Goal: Navigation & Orientation: Find specific page/section

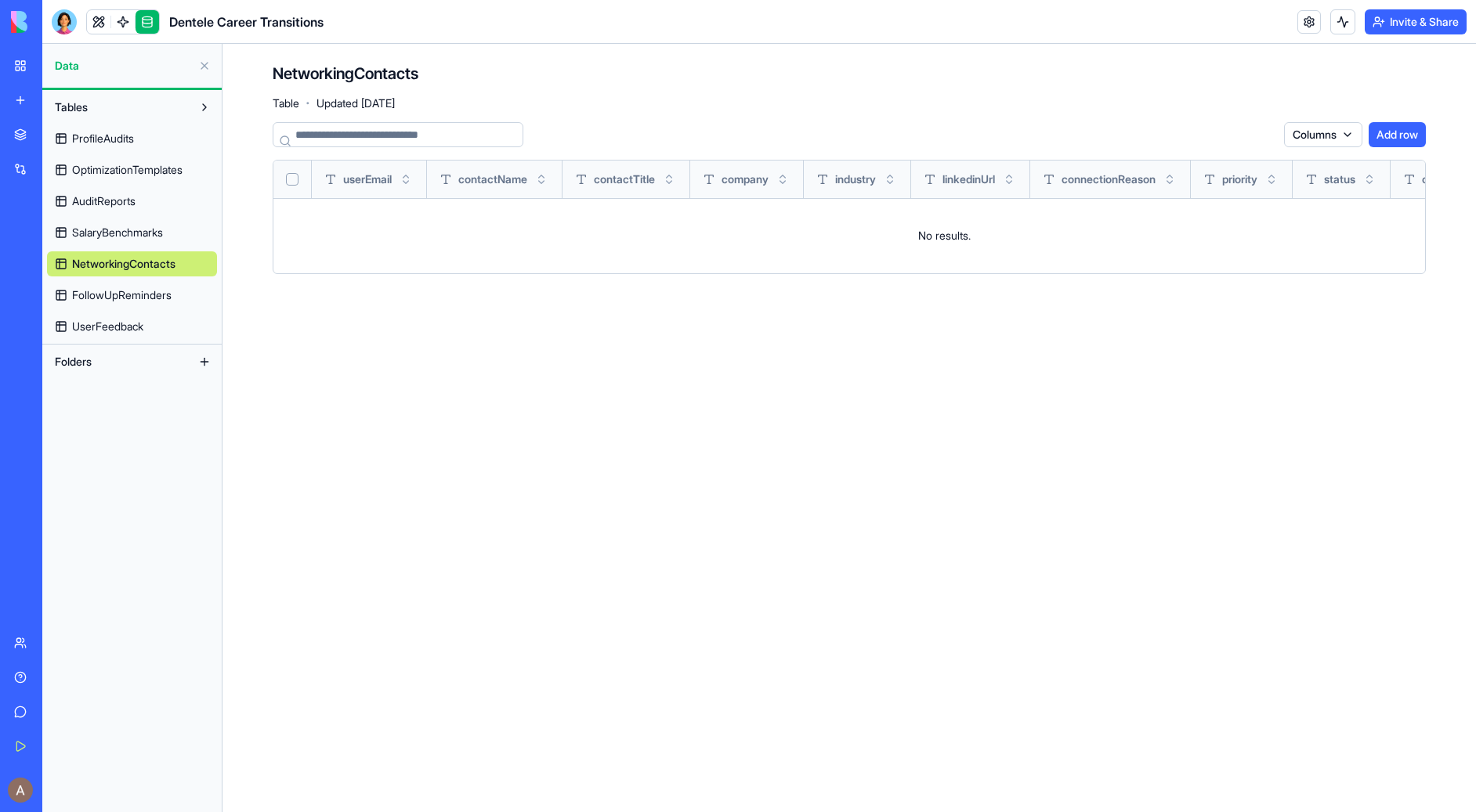
scroll to position [214, 0]
click at [118, 136] on span "ProfileAudits" at bounding box center [103, 139] width 62 height 16
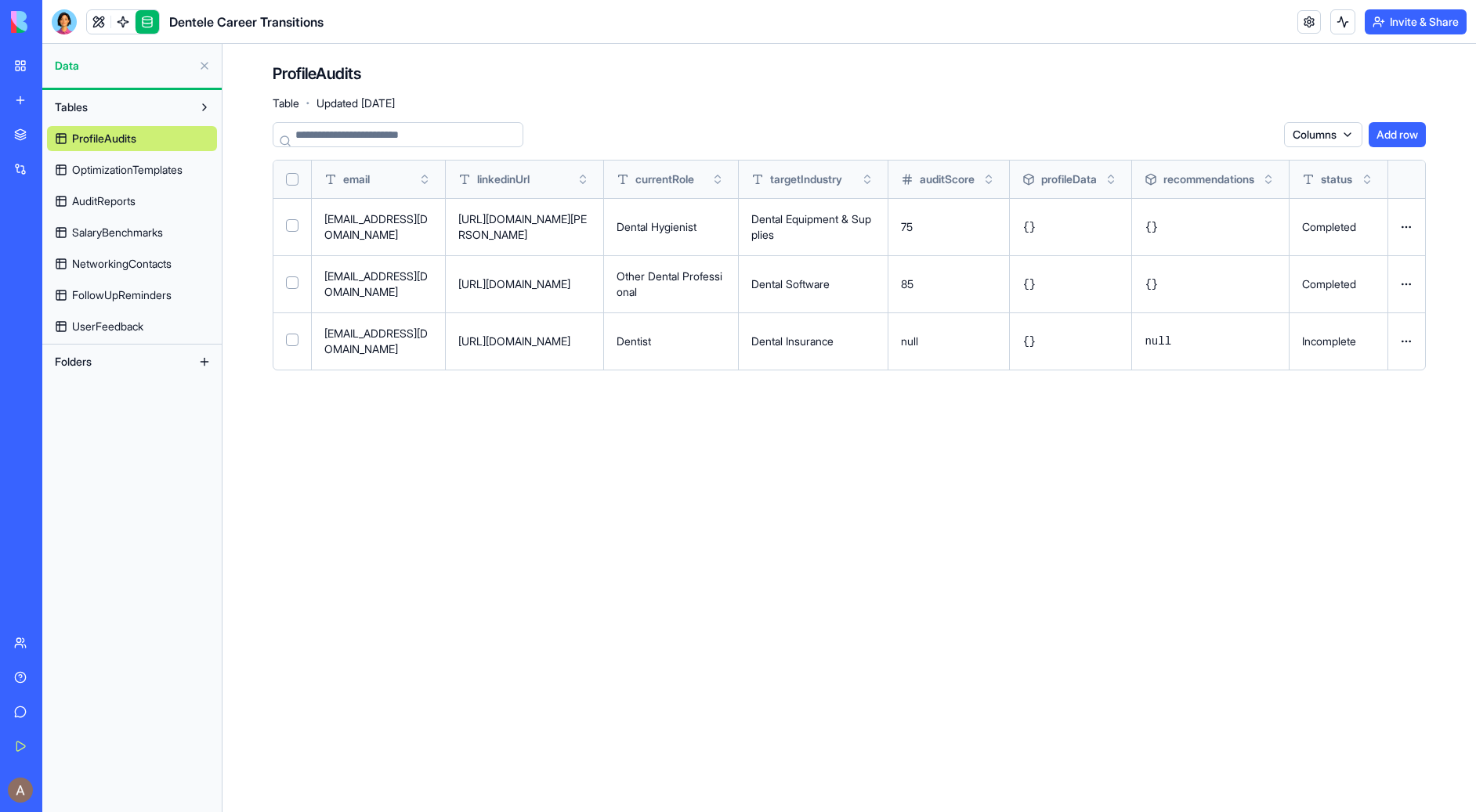
click at [170, 173] on span "OptimizationTemplates" at bounding box center [127, 170] width 110 height 16
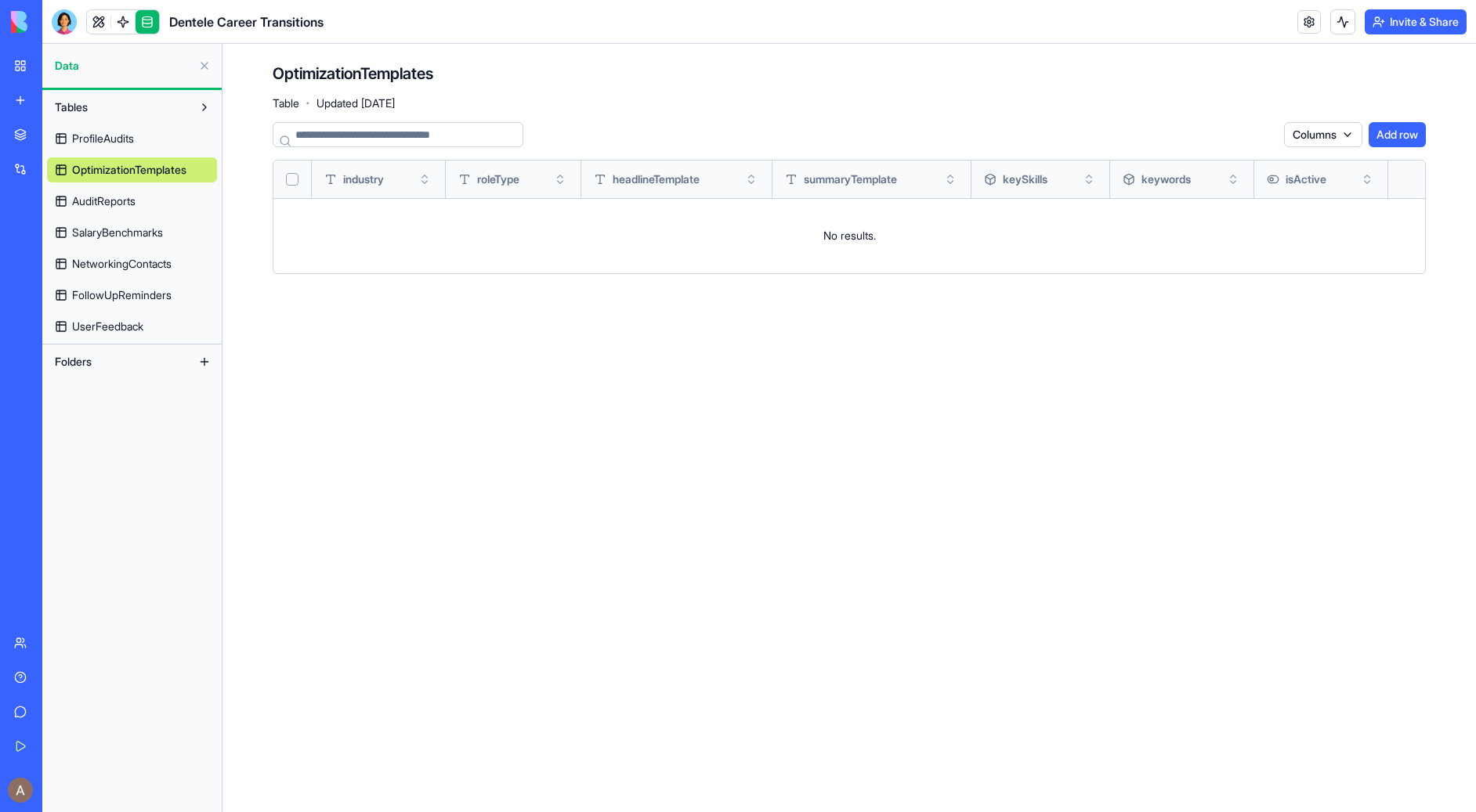
click at [159, 207] on link "AuditReports" at bounding box center [132, 202] width 170 height 25
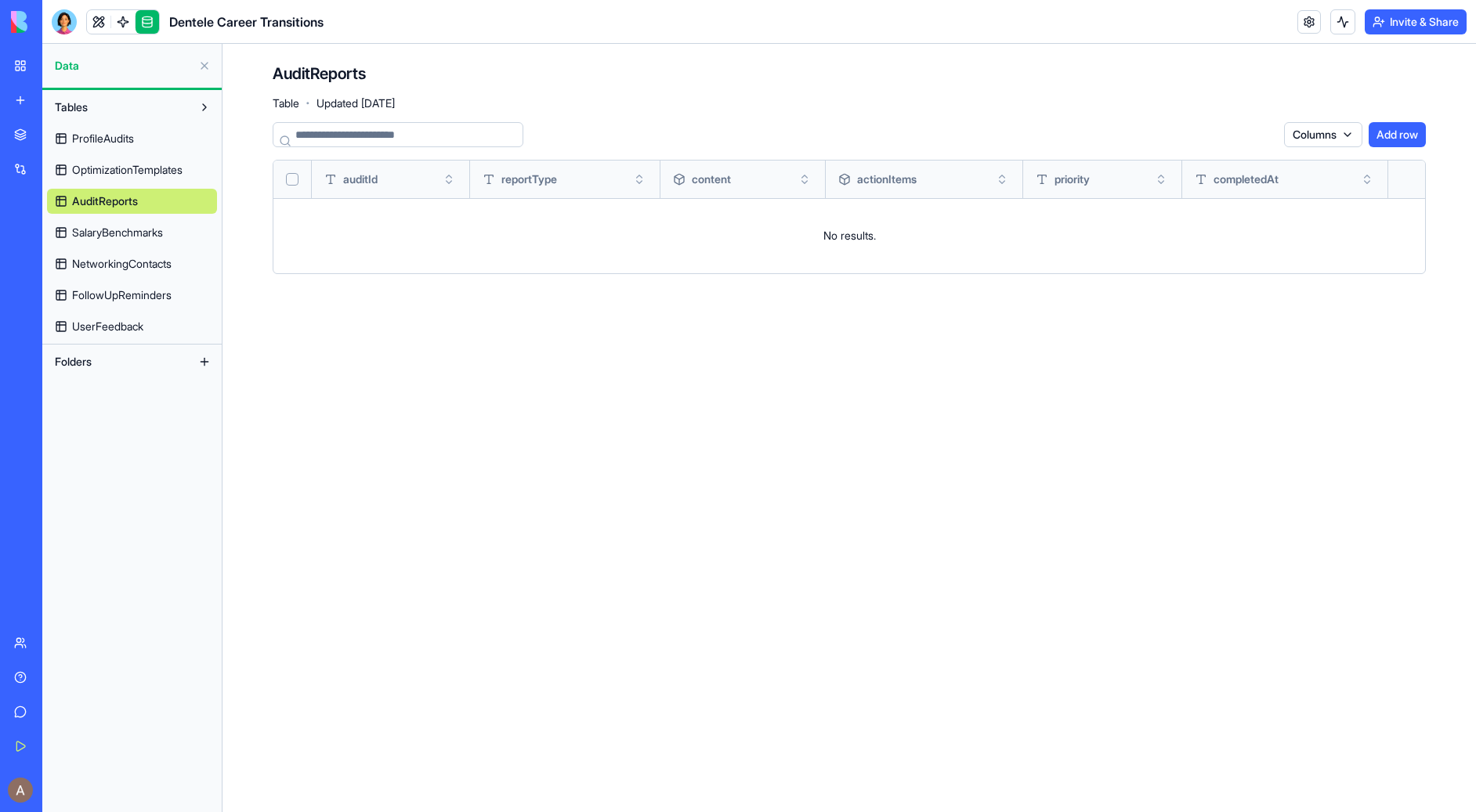
click at [156, 235] on span "SalaryBenchmarks" at bounding box center [118, 232] width 91 height 16
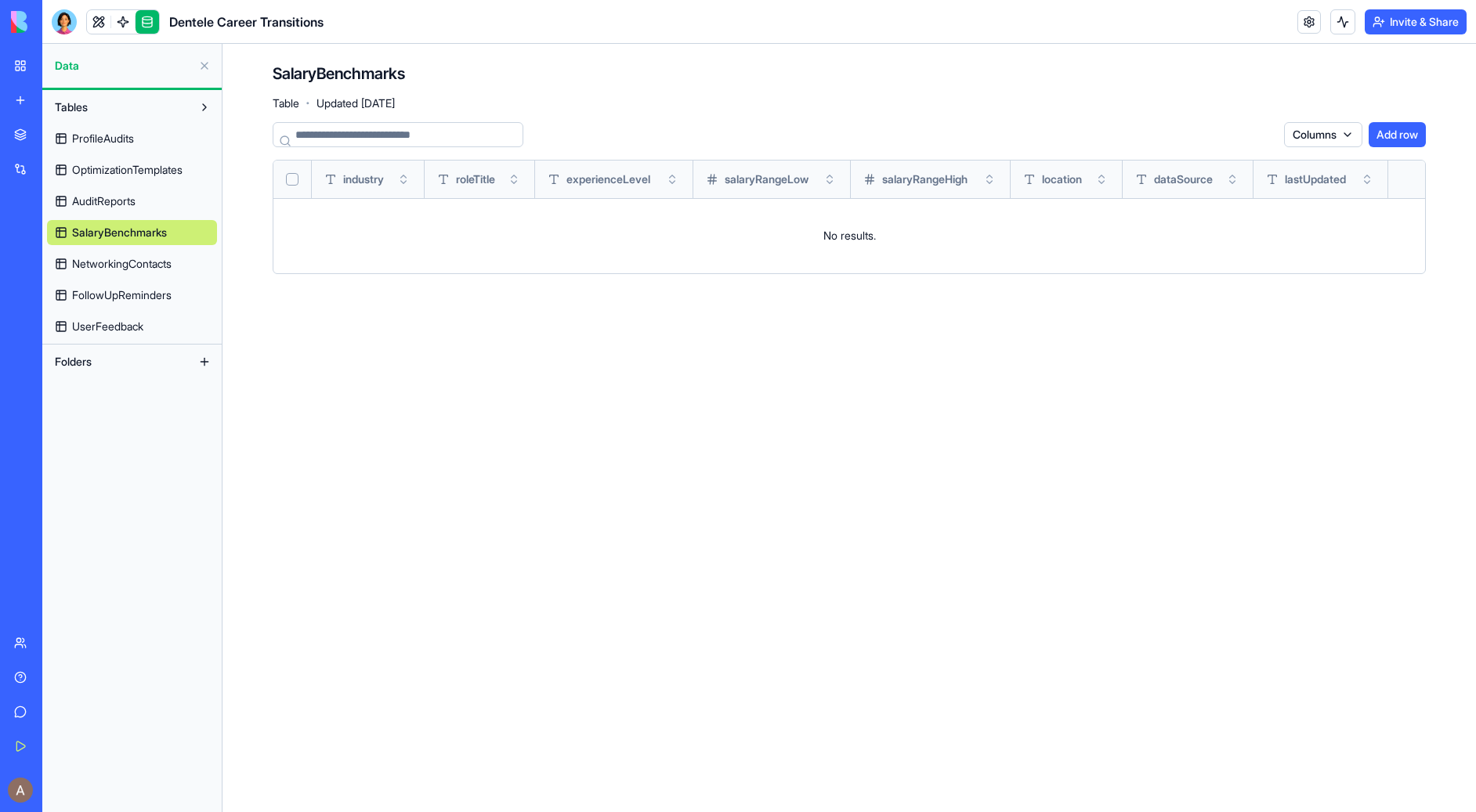
click at [156, 262] on span "NetworkingContacts" at bounding box center [122, 264] width 99 height 16
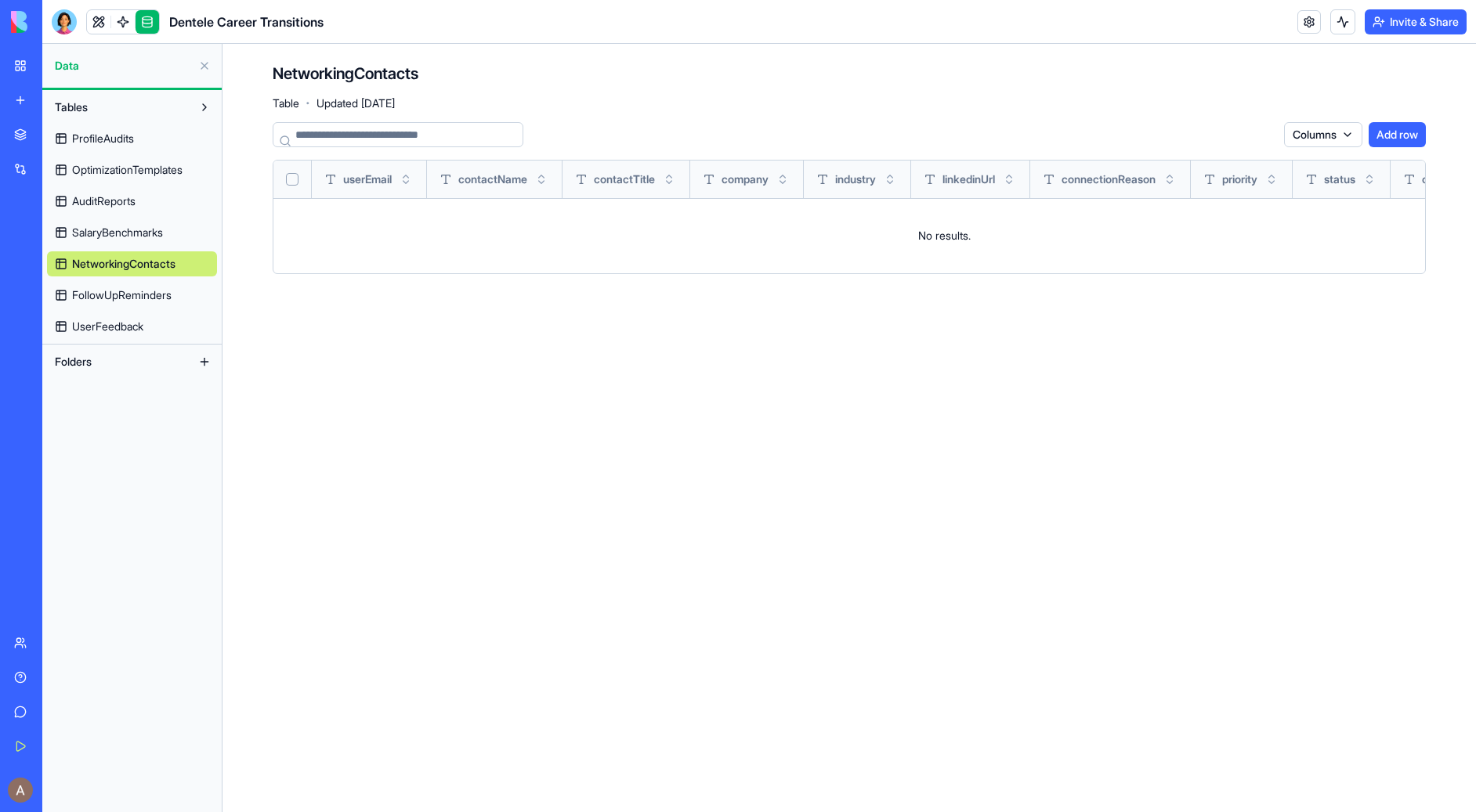
click at [157, 301] on span "FollowUpReminders" at bounding box center [122, 295] width 99 height 16
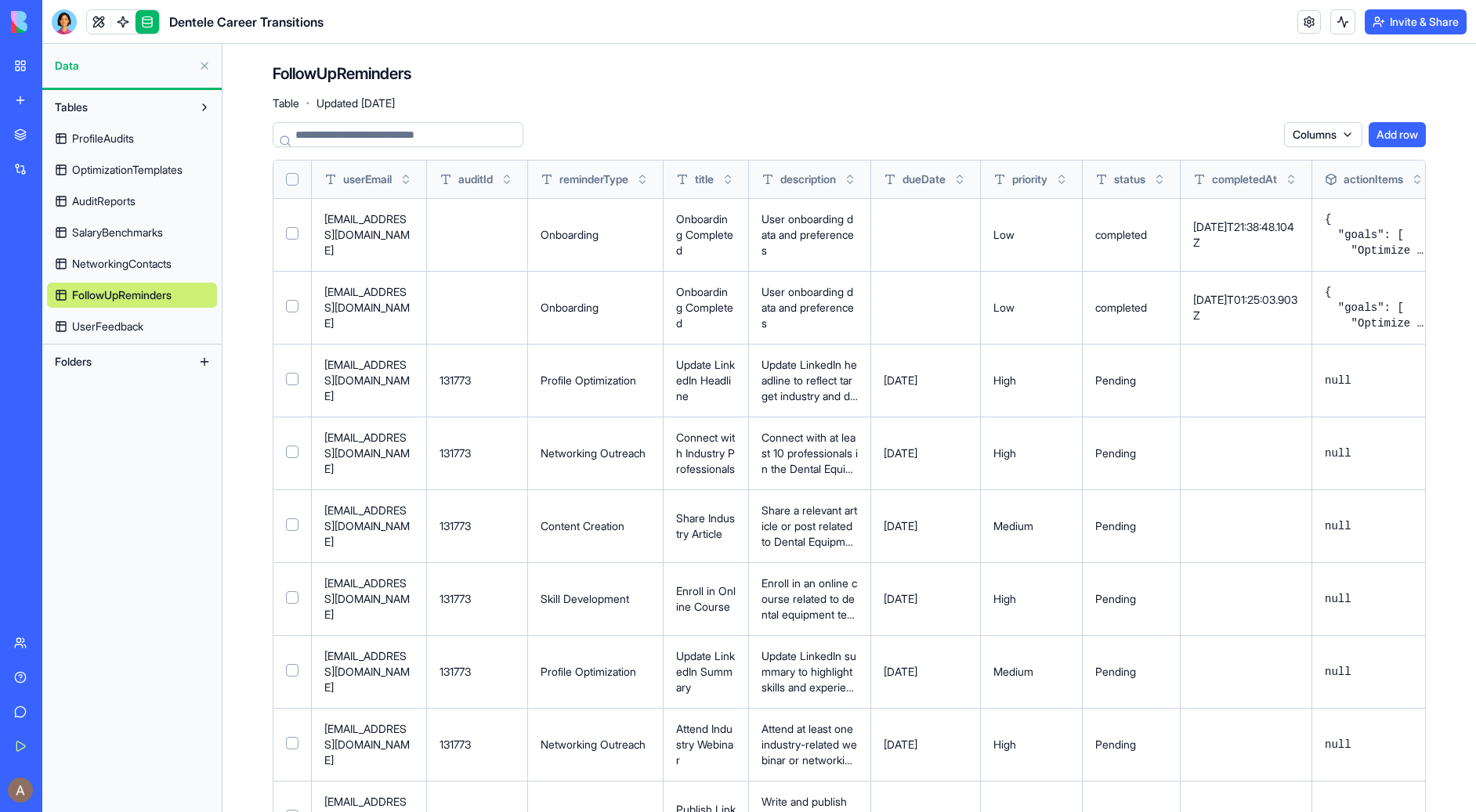
click at [149, 327] on link "UserFeedback" at bounding box center [132, 327] width 170 height 25
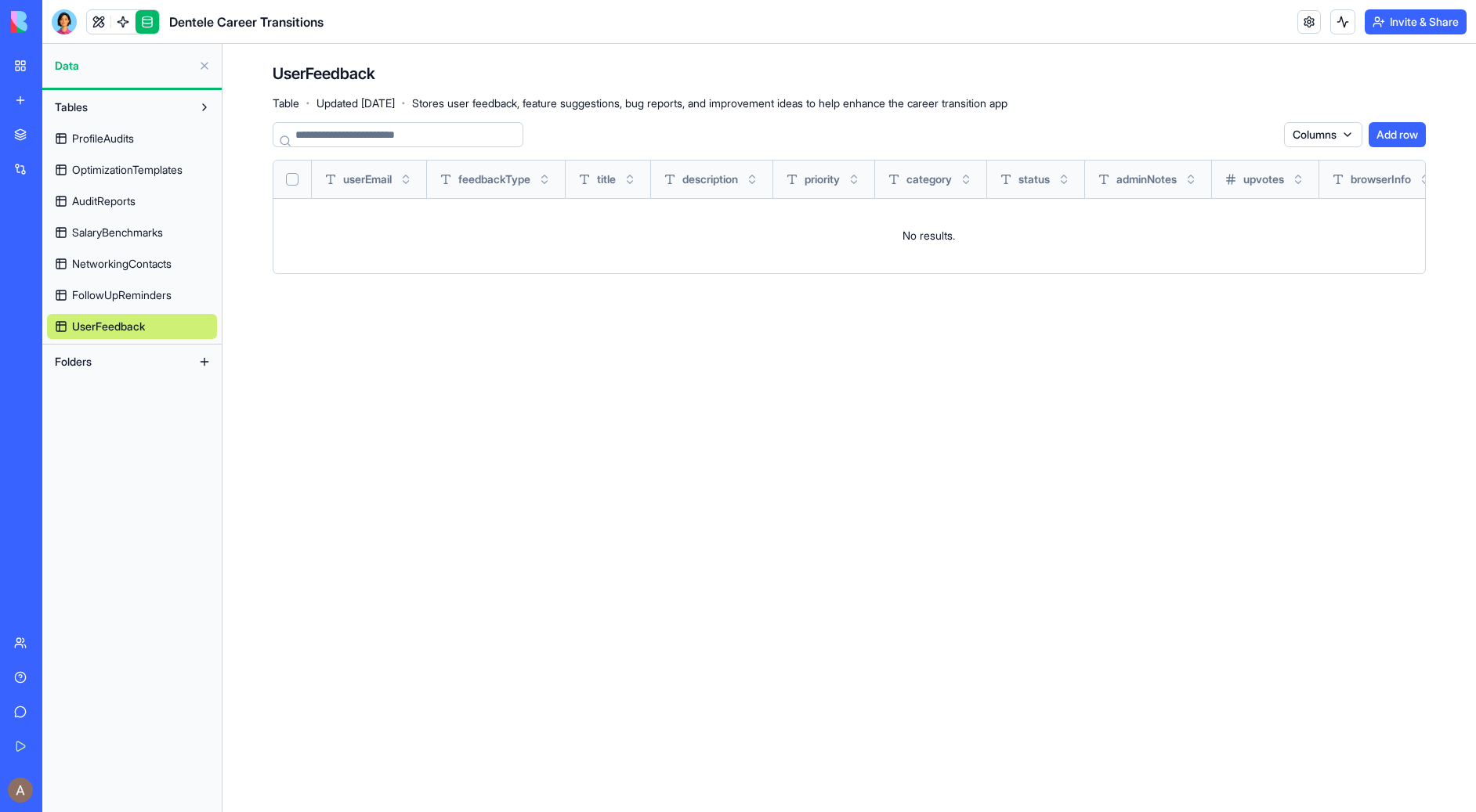
click at [156, 285] on link "FollowUpReminders" at bounding box center [132, 295] width 170 height 25
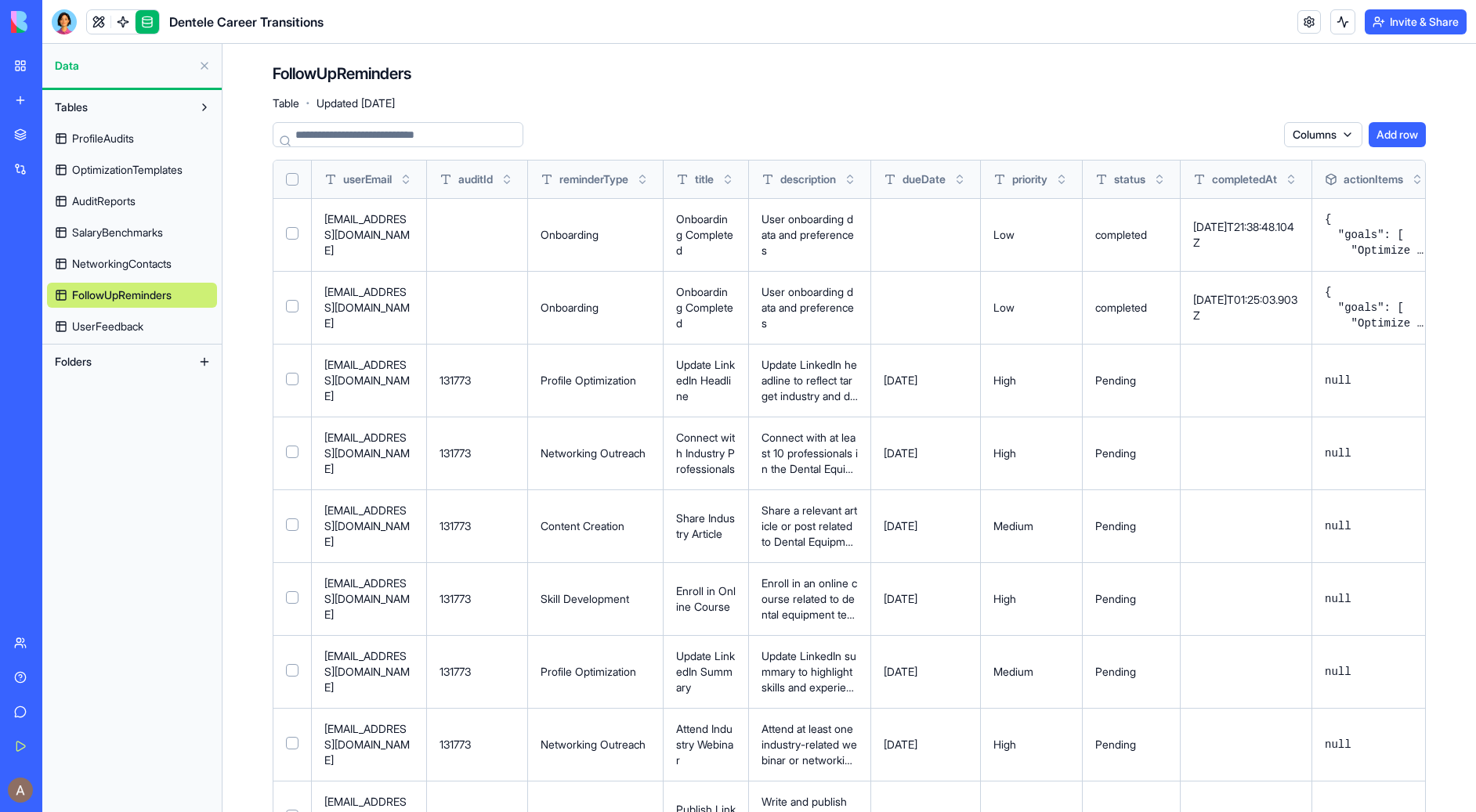
click at [58, 236] on div "Dentele Group Client Portal" at bounding box center [36, 244] width 44 height 16
